Goal: Information Seeking & Learning: Learn about a topic

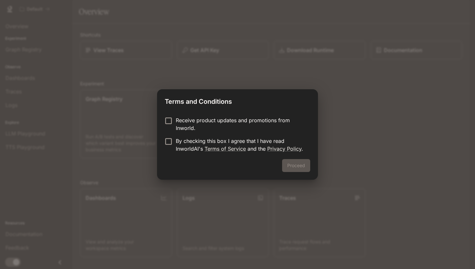
click at [233, 123] on p "Receive product updates and promotions from Inworld." at bounding box center [240, 124] width 129 height 16
click at [186, 139] on p "By checking this box I agree that I have read InworldAI's Terms of Service and …" at bounding box center [240, 145] width 129 height 16
click at [304, 170] on button "Proceed" at bounding box center [296, 165] width 28 height 13
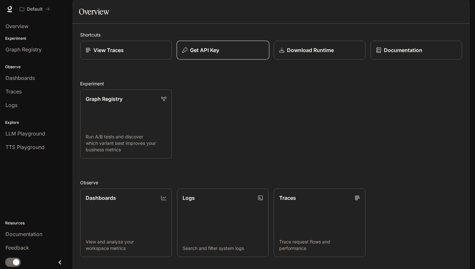
click at [199, 54] on p "Get API Key" at bounding box center [204, 50] width 29 height 8
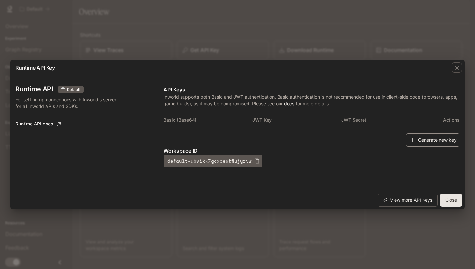
click at [419, 142] on button "Generate new key" at bounding box center [433, 140] width 53 height 14
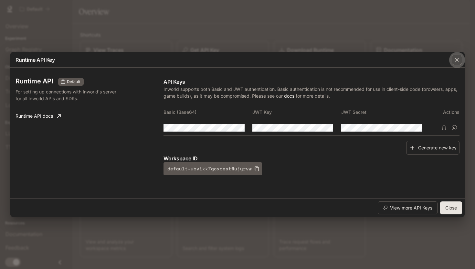
click at [463, 60] on button "button" at bounding box center [458, 60] width 16 height 16
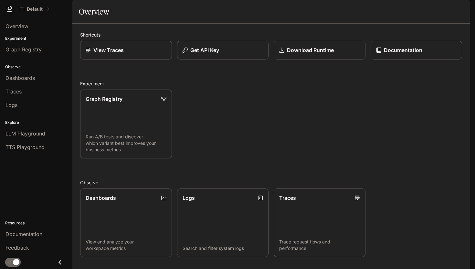
scroll to position [87, 0]
click at [33, 75] on span "Dashboards" at bounding box center [19, 78] width 29 height 8
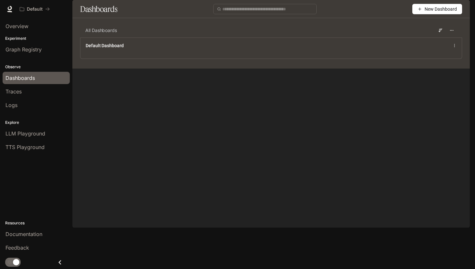
click at [26, 225] on p "Resources" at bounding box center [36, 223] width 72 height 6
click at [25, 238] on link "Documentation" at bounding box center [36, 234] width 67 height 12
click at [416, 4] on link "Documentation Documentation" at bounding box center [432, 9] width 39 height 13
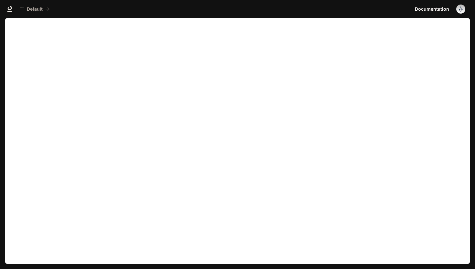
click at [463, 5] on img "button" at bounding box center [461, 9] width 9 height 9
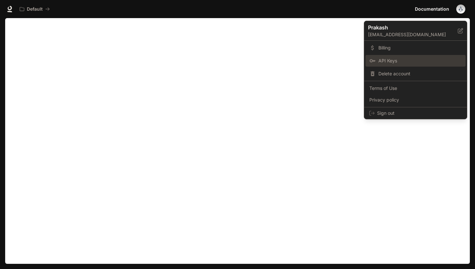
click at [395, 58] on span "API Keys" at bounding box center [420, 61] width 83 height 6
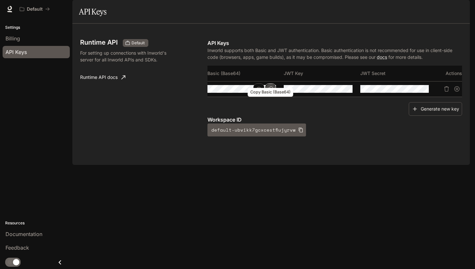
click at [271, 92] on icon "Copy Basic (Base64)" at bounding box center [270, 88] width 5 height 5
